Goal: Transaction & Acquisition: Purchase product/service

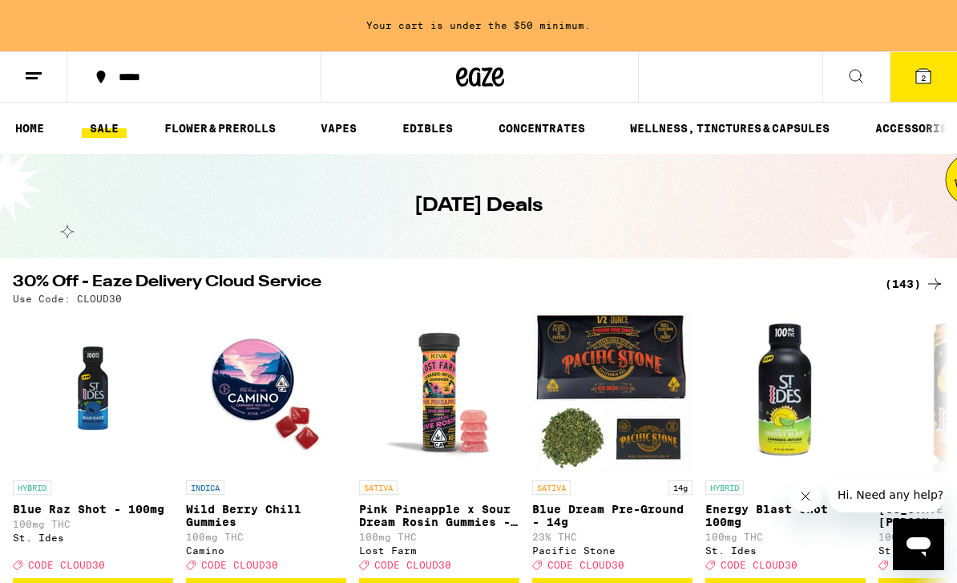
click at [914, 287] on div "(143)" at bounding box center [914, 283] width 59 height 19
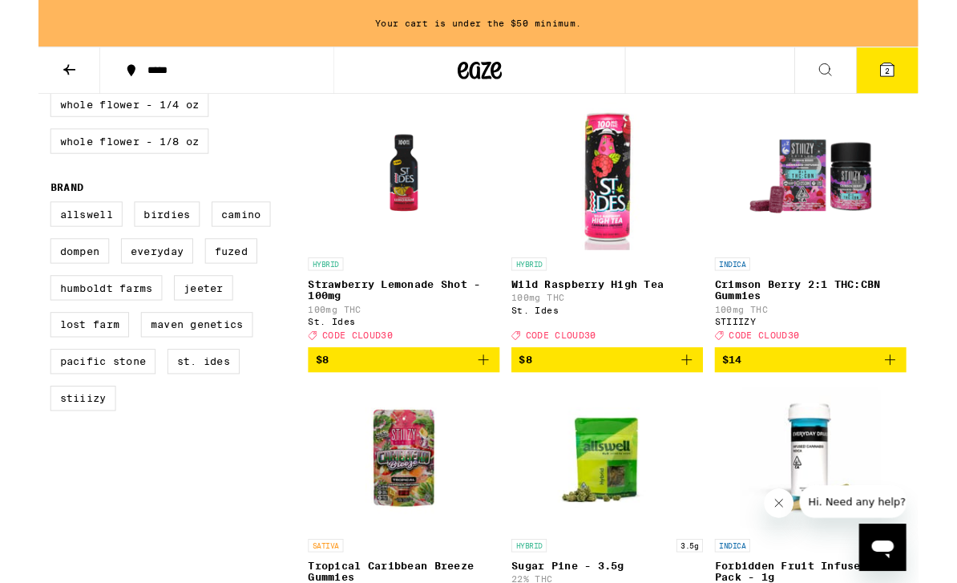
scroll to position [1078, 0]
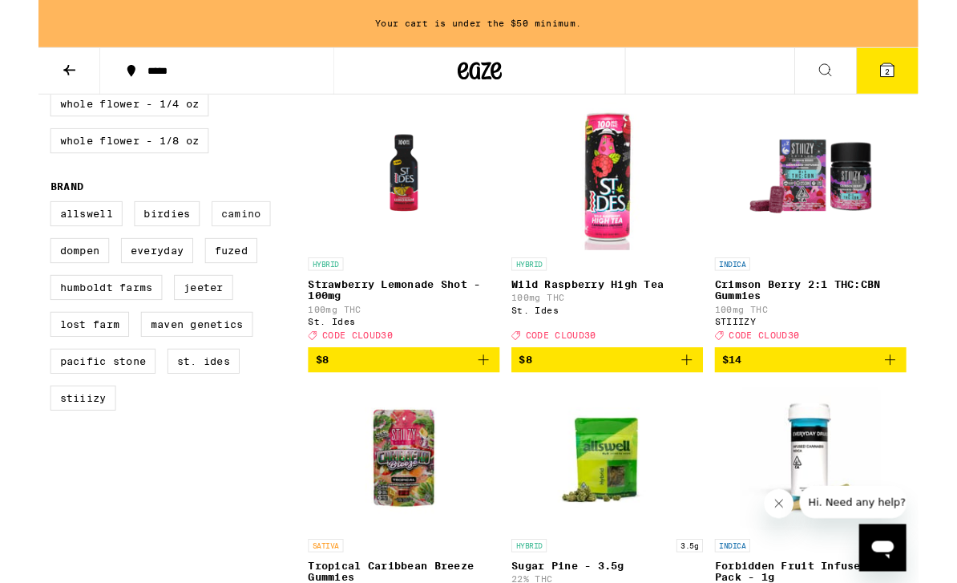
click at [234, 246] on label "Camino" at bounding box center [220, 232] width 64 height 27
click at [17, 222] on input "Camino" at bounding box center [16, 221] width 1 height 1
checkbox input "true"
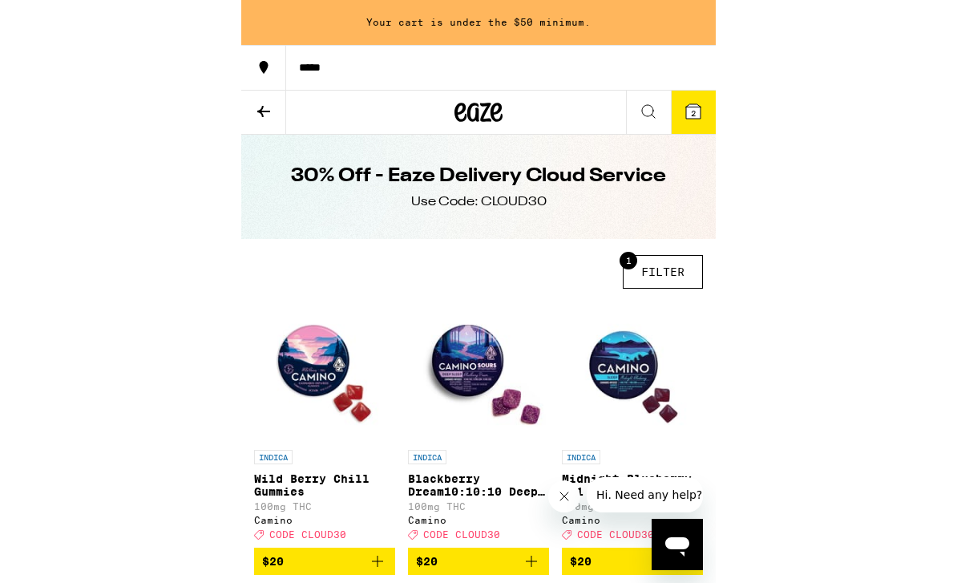
scroll to position [288, 0]
